Goal: Information Seeking & Learning: Learn about a topic

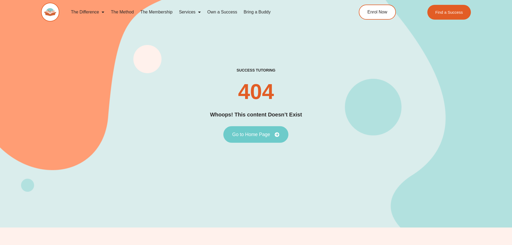
click at [266, 136] on span "Go to Home Page" at bounding box center [251, 134] width 38 height 5
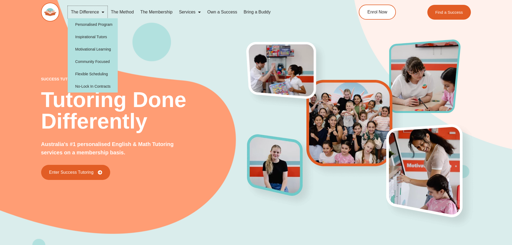
click at [88, 11] on link "The Difference" at bounding box center [88, 12] width 40 height 12
